Goal: Task Accomplishment & Management: Use online tool/utility

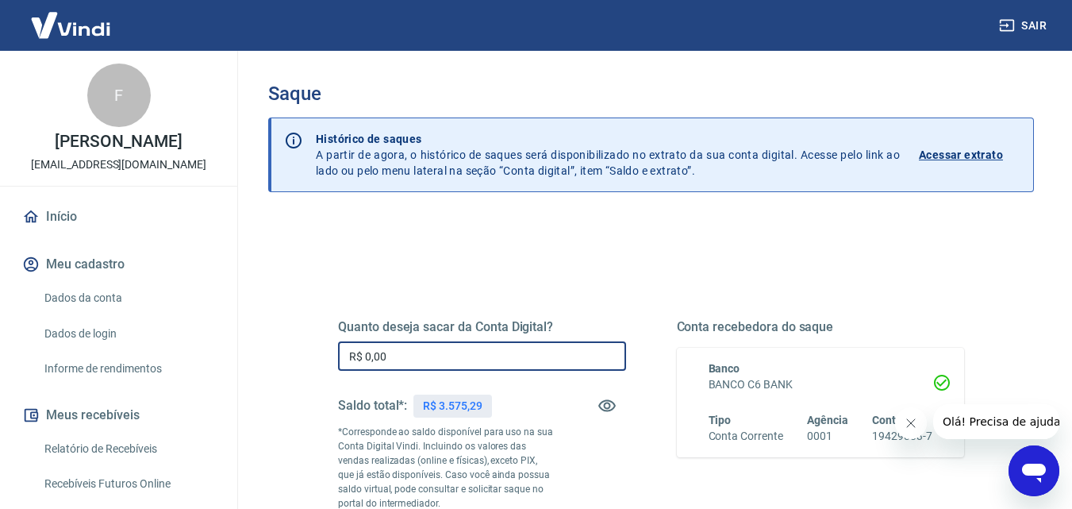
click at [439, 361] on input "R$ 0,00" at bounding box center [482, 355] width 288 height 29
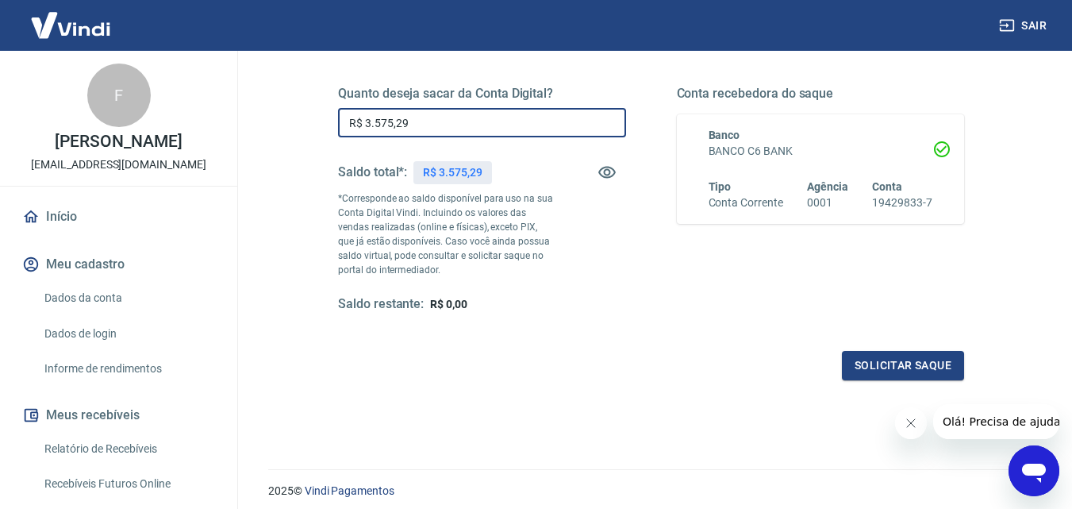
scroll to position [252, 0]
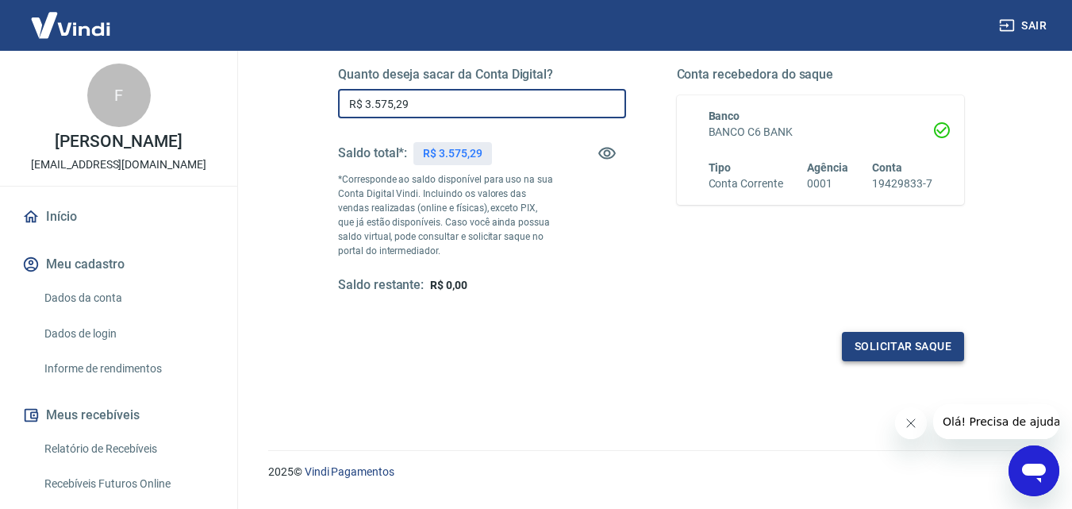
type input "R$ 3.575,29"
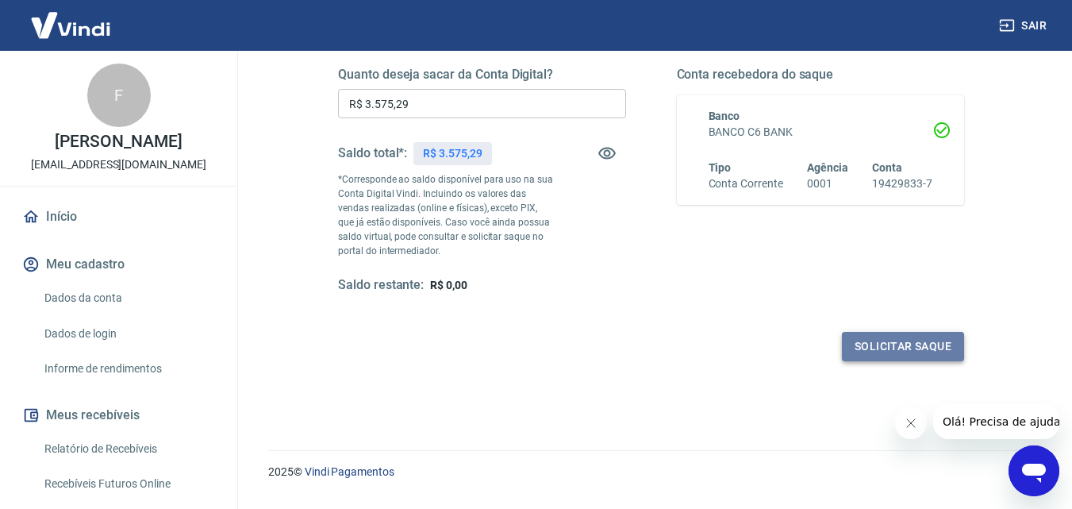
click at [858, 340] on button "Solicitar saque" at bounding box center [903, 346] width 122 height 29
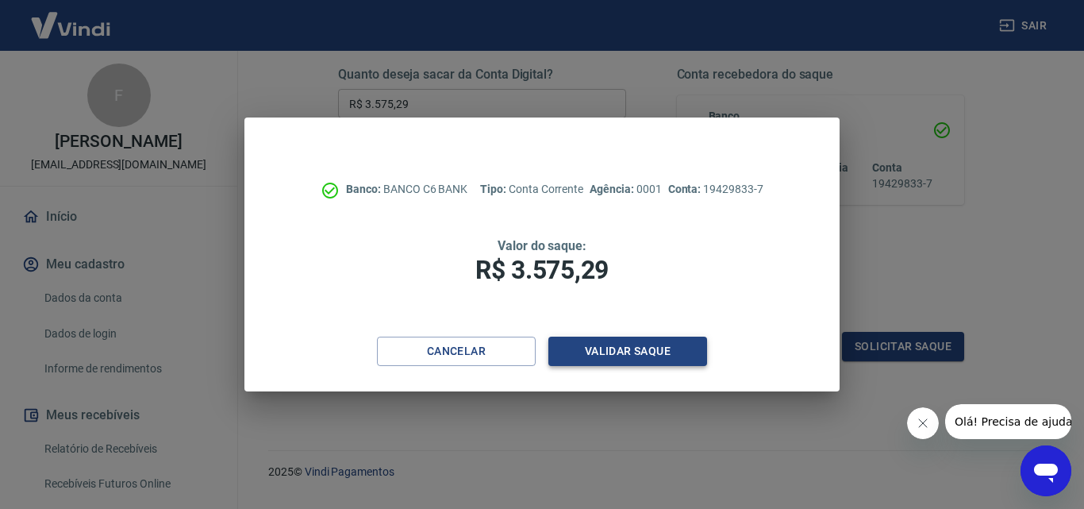
click at [613, 348] on button "Validar saque" at bounding box center [627, 350] width 159 height 29
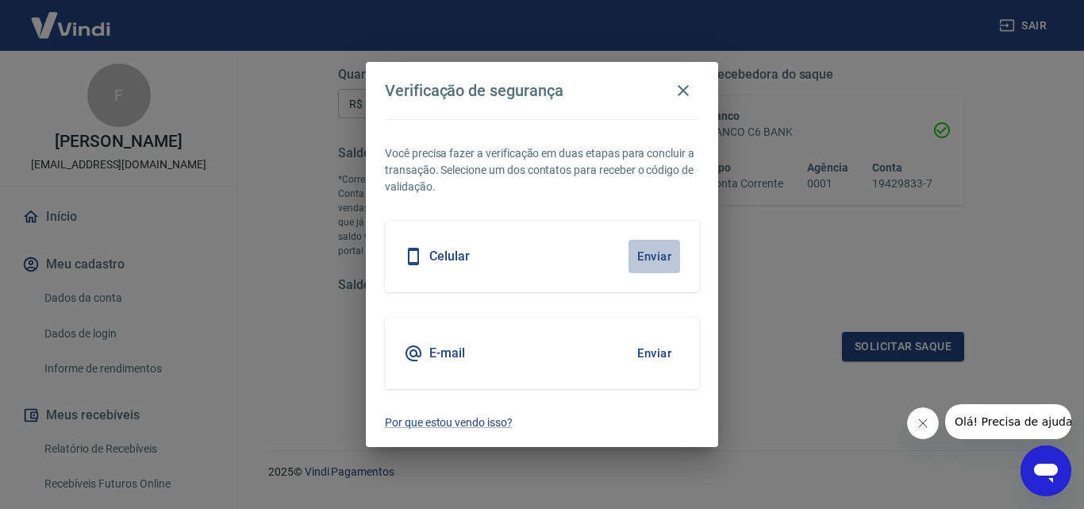
click at [654, 252] on button "Enviar" at bounding box center [654, 256] width 52 height 33
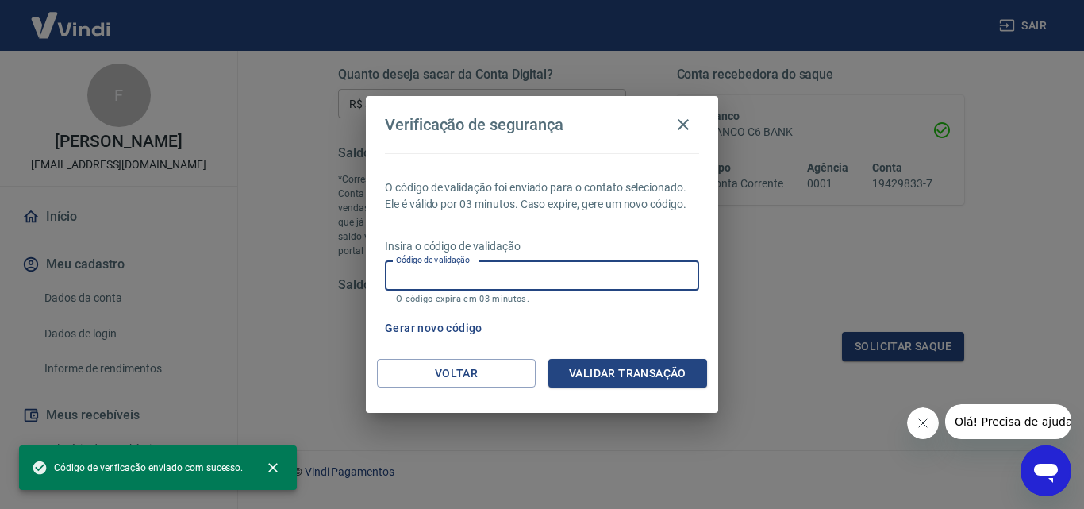
click at [554, 282] on input "Código de validação" at bounding box center [542, 275] width 314 height 29
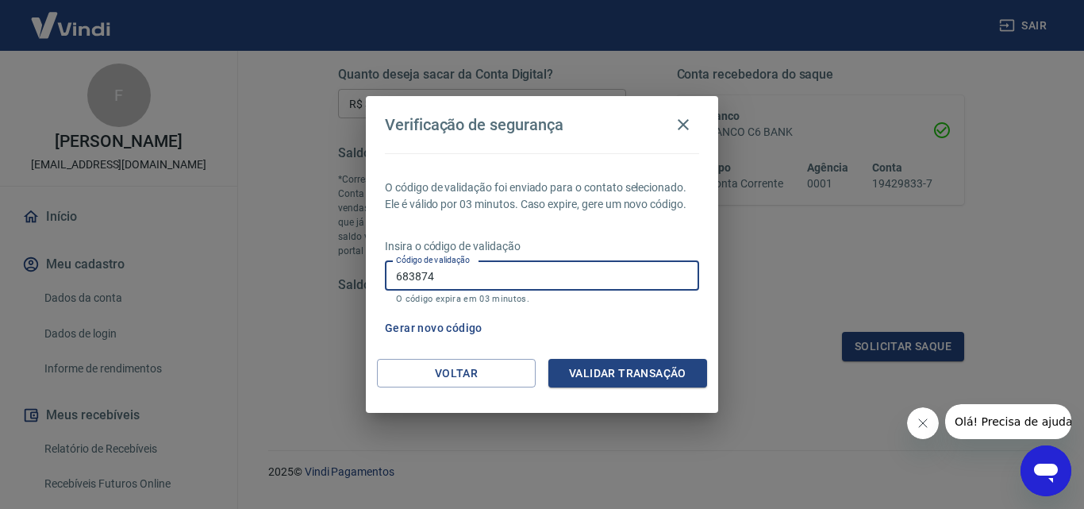
type input "683874"
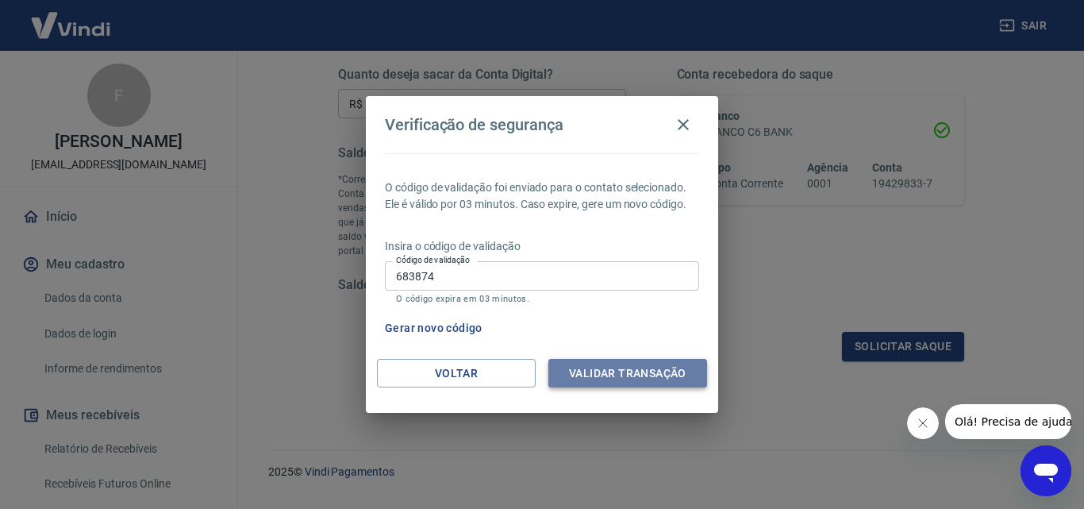
click at [635, 371] on button "Validar transação" at bounding box center [627, 373] width 159 height 29
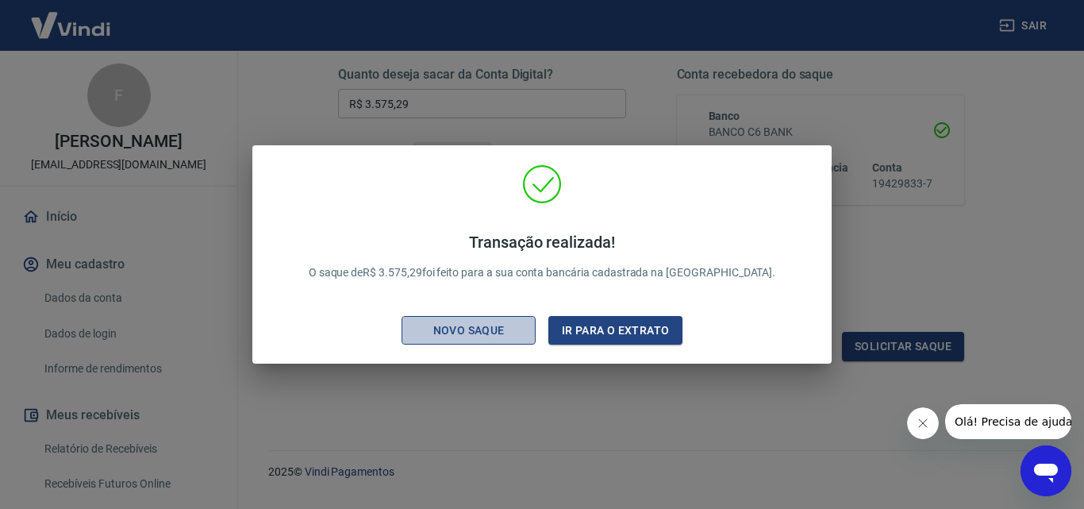
click at [482, 328] on div "Novo saque" at bounding box center [468, 331] width 109 height 20
